Goal: Task Accomplishment & Management: Use online tool/utility

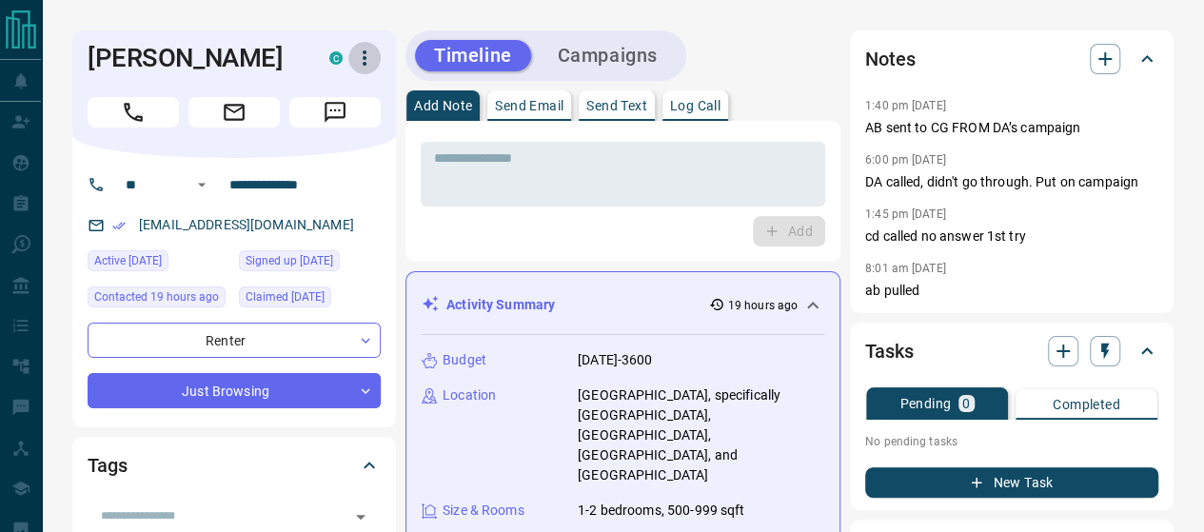
click at [357, 50] on icon "button" at bounding box center [364, 58] width 23 height 23
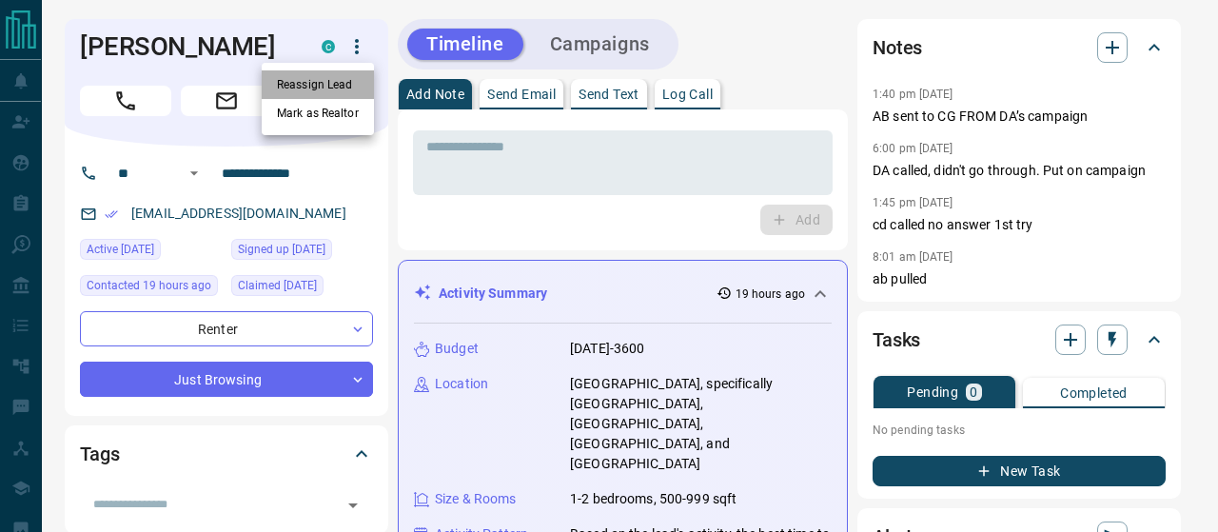
click at [348, 75] on li "Reassign Lead" at bounding box center [318, 84] width 112 height 29
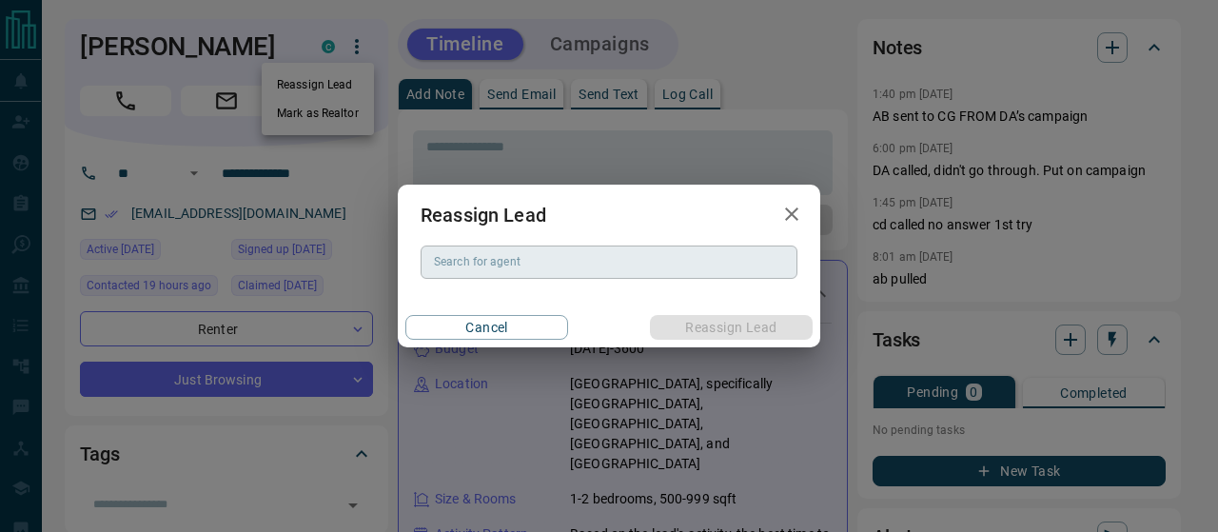
drag, startPoint x: 457, startPoint y: 264, endPoint x: 442, endPoint y: 250, distance: 20.2
click at [442, 250] on div "Search for agent" at bounding box center [609, 262] width 377 height 32
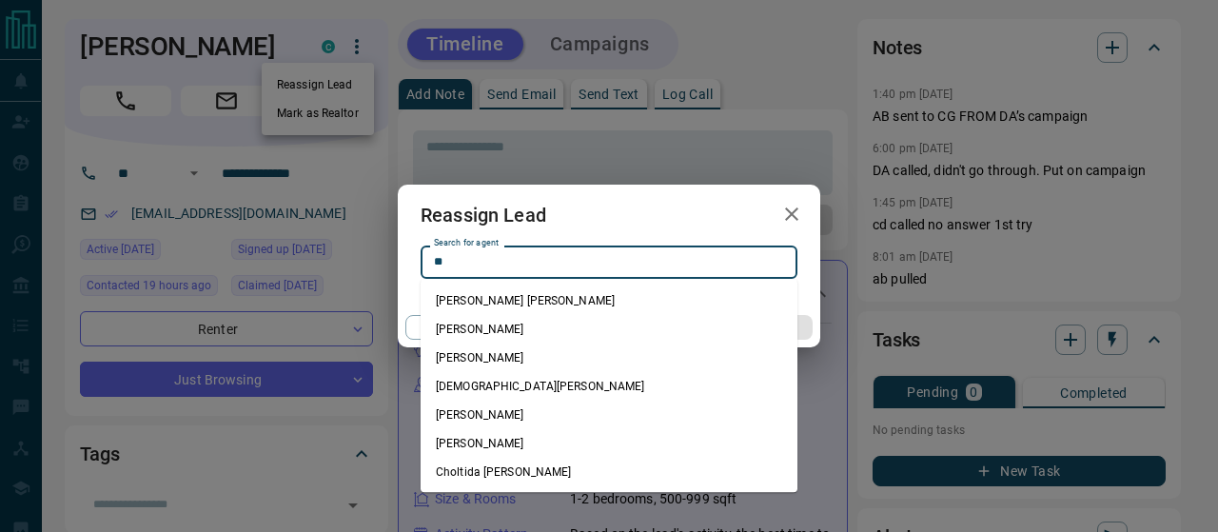
click at [480, 387] on li "[DEMOGRAPHIC_DATA][PERSON_NAME]" at bounding box center [609, 386] width 377 height 29
type input "**********"
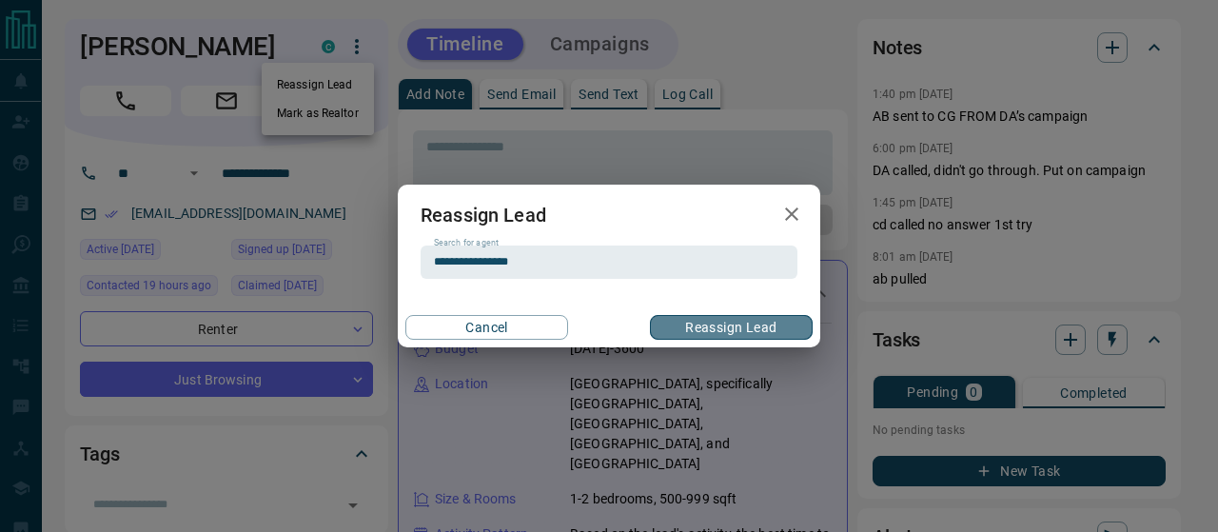
click at [747, 328] on button "Reassign Lead" at bounding box center [731, 327] width 163 height 25
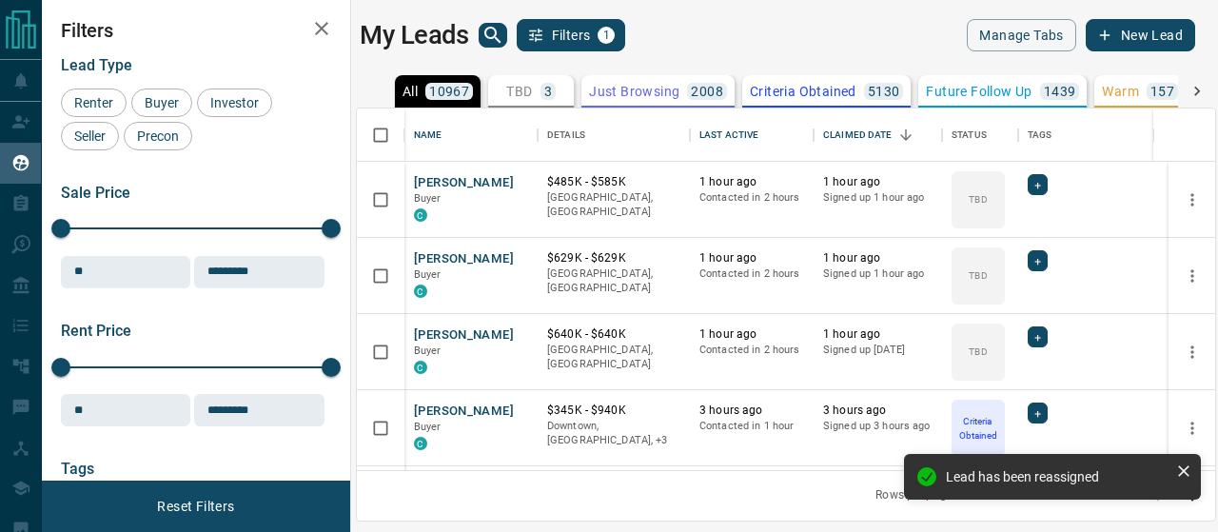
scroll to position [348, 844]
click at [747, 328] on p "1 hour ago" at bounding box center [752, 334] width 105 height 16
